Goal: Find specific page/section: Find specific page/section

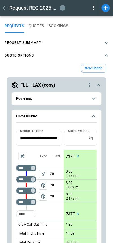
click at [3, 4] on div "Request REQ-2025-000021 draft" at bounding box center [56, 8] width 113 height 16
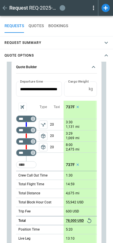
click at [4, 10] on icon "button" at bounding box center [4, 8] width 7 height 7
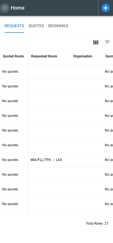
click at [6, 7] on icon "button" at bounding box center [4, 8] width 7 height 7
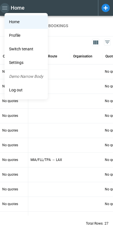
click at [6, 7] on div at bounding box center [56, 121] width 113 height 243
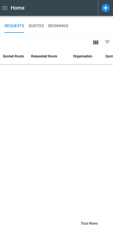
click at [103, 8] on icon at bounding box center [106, 8] width 8 height 8
